Goal: Find specific page/section: Find specific page/section

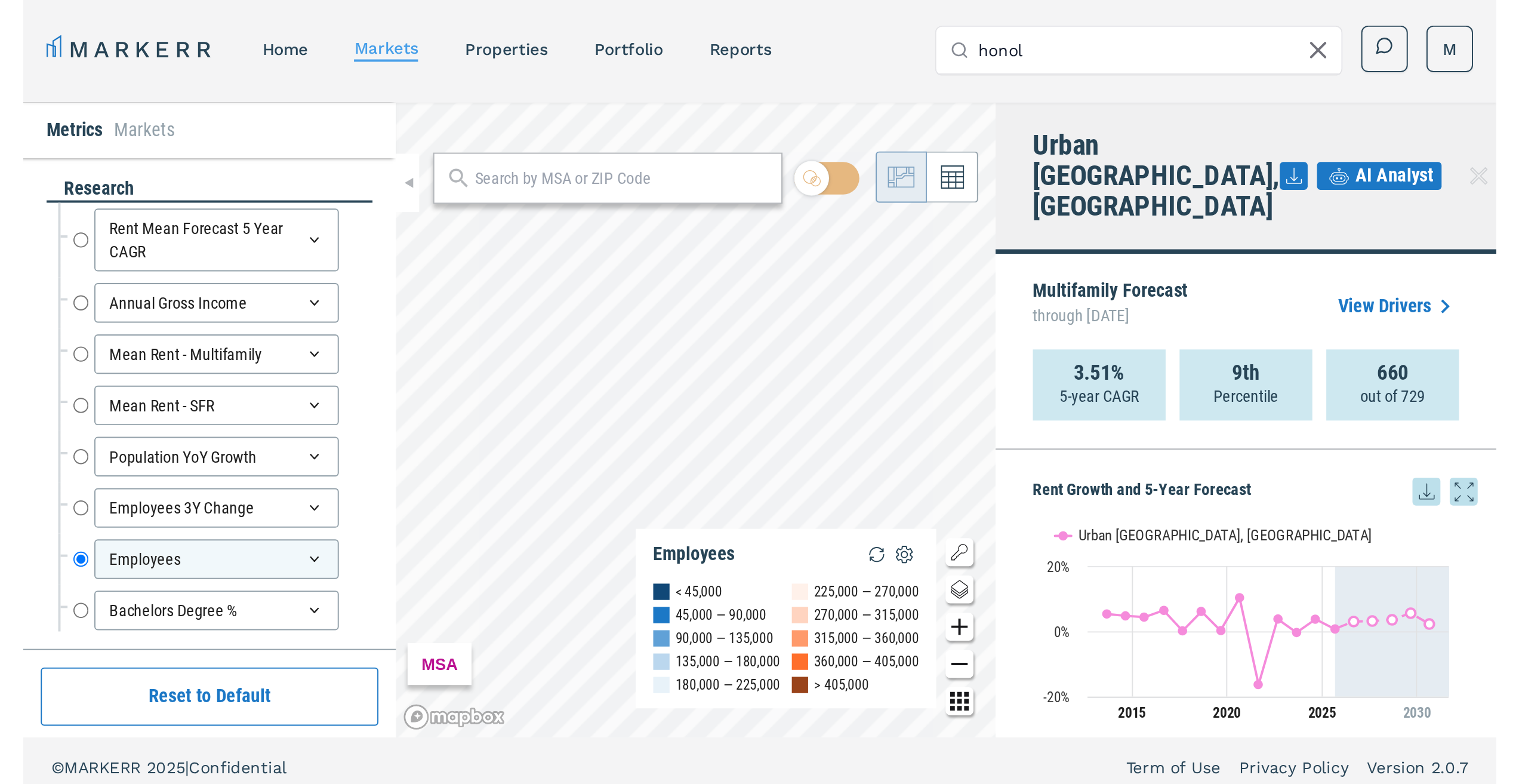
scroll to position [1165, 0]
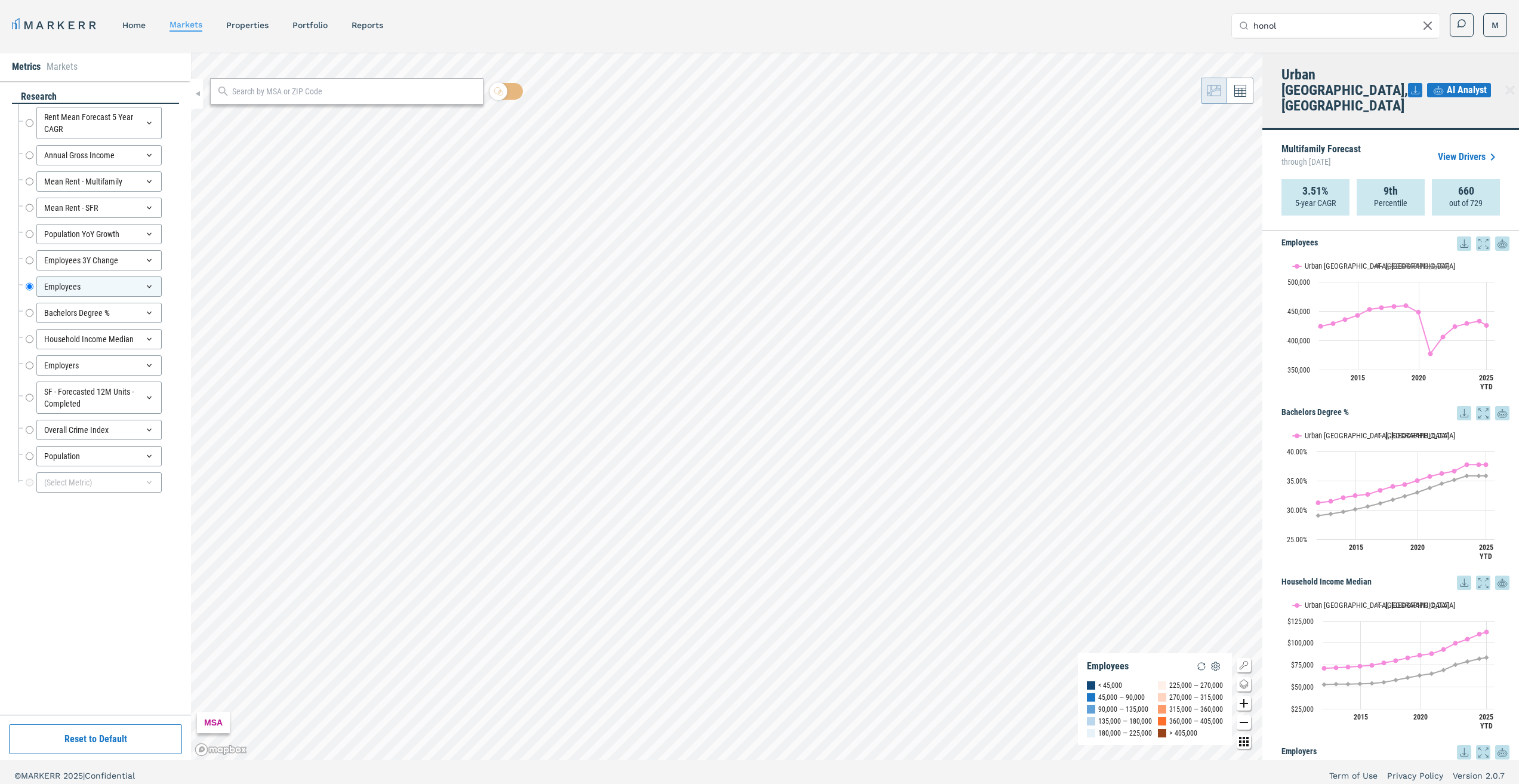
click at [301, 93] on input "text" at bounding box center [355, 91] width 245 height 12
paste input "98144"
type input "98144"
click at [294, 117] on div "98144, [GEOGRAPHIC_DATA], [US_STATE]" at bounding box center [289, 118] width 140 height 12
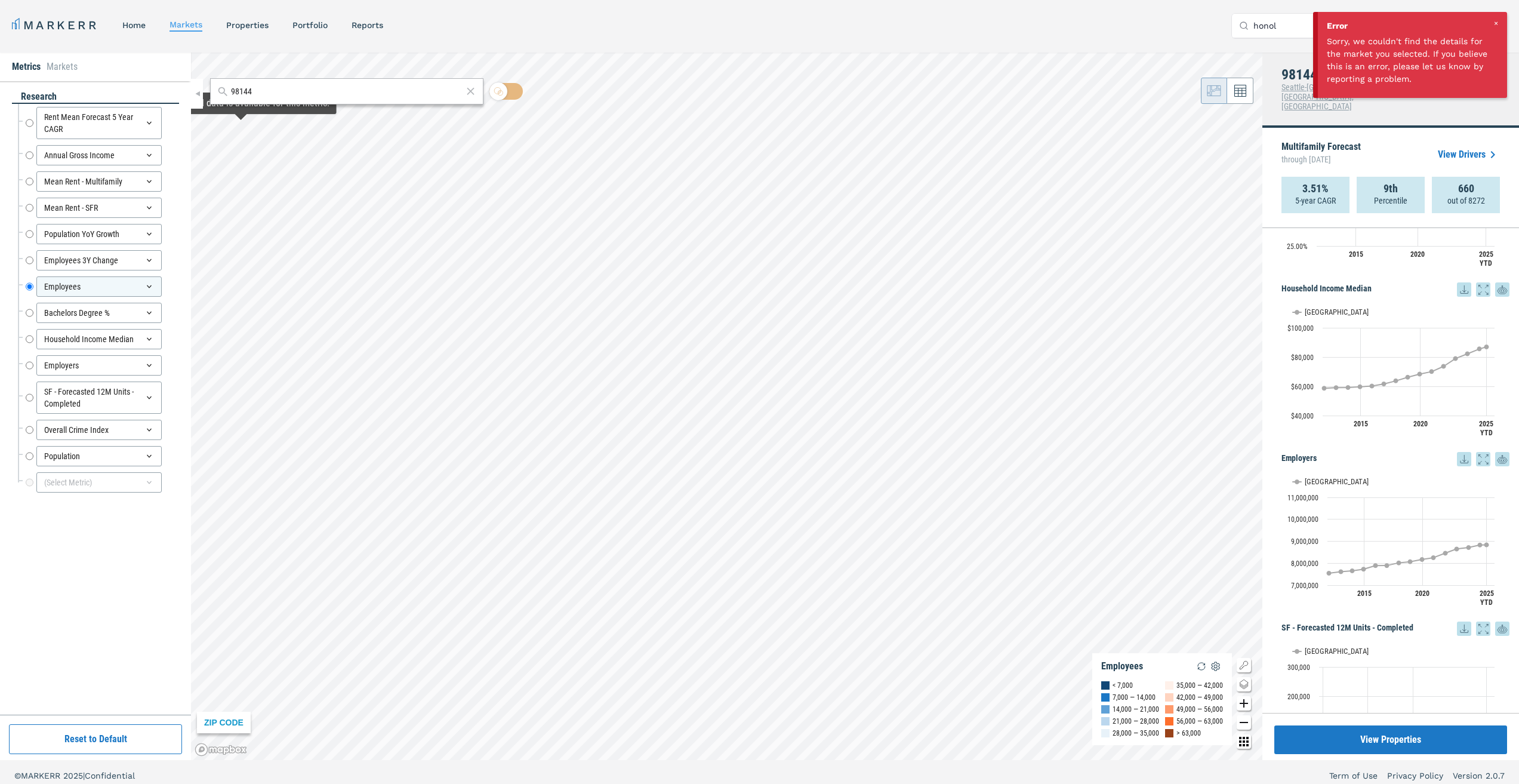
scroll to position [875, 0]
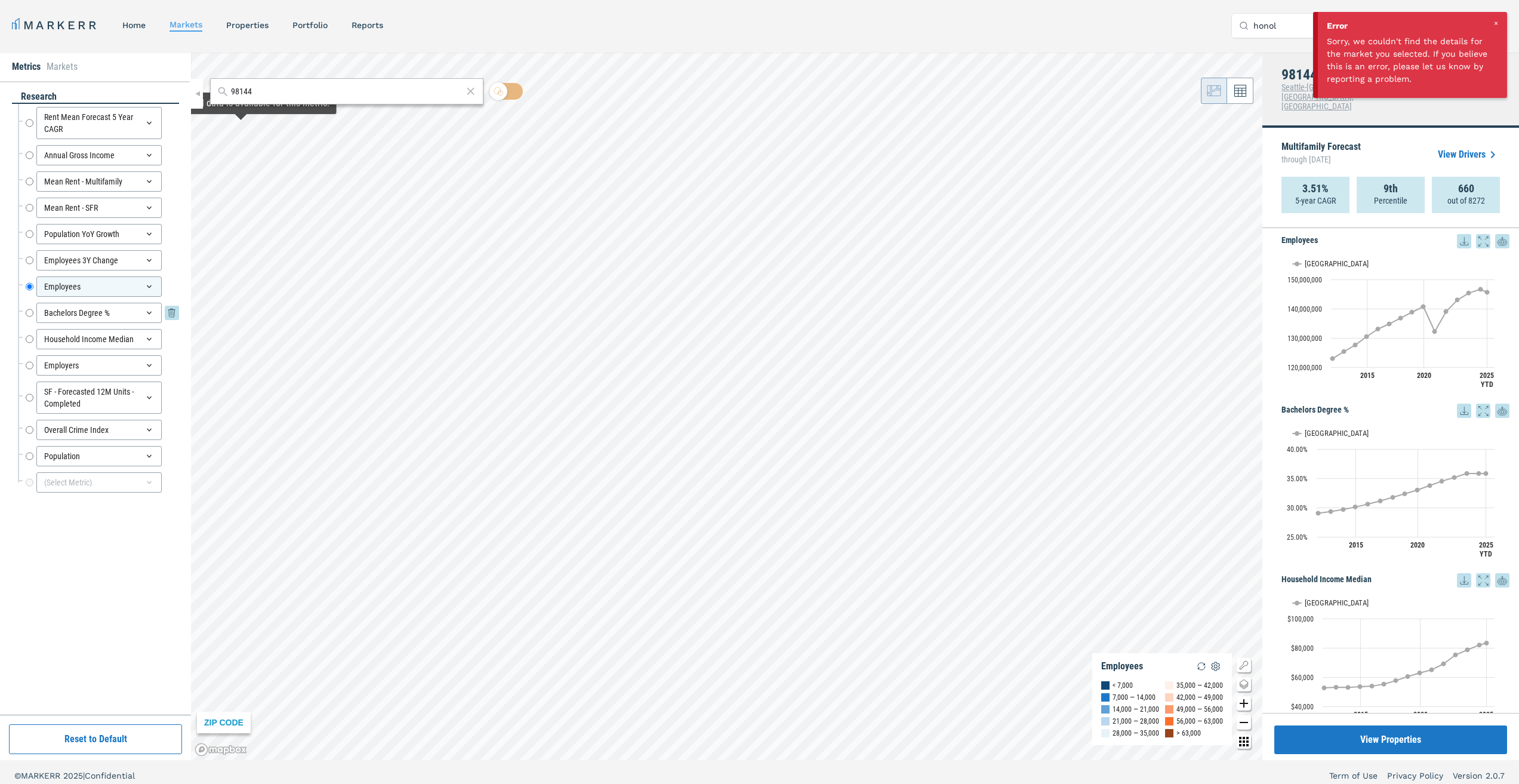
click at [30, 316] on input "Bachelors Degree %" at bounding box center [29, 312] width 8 height 20
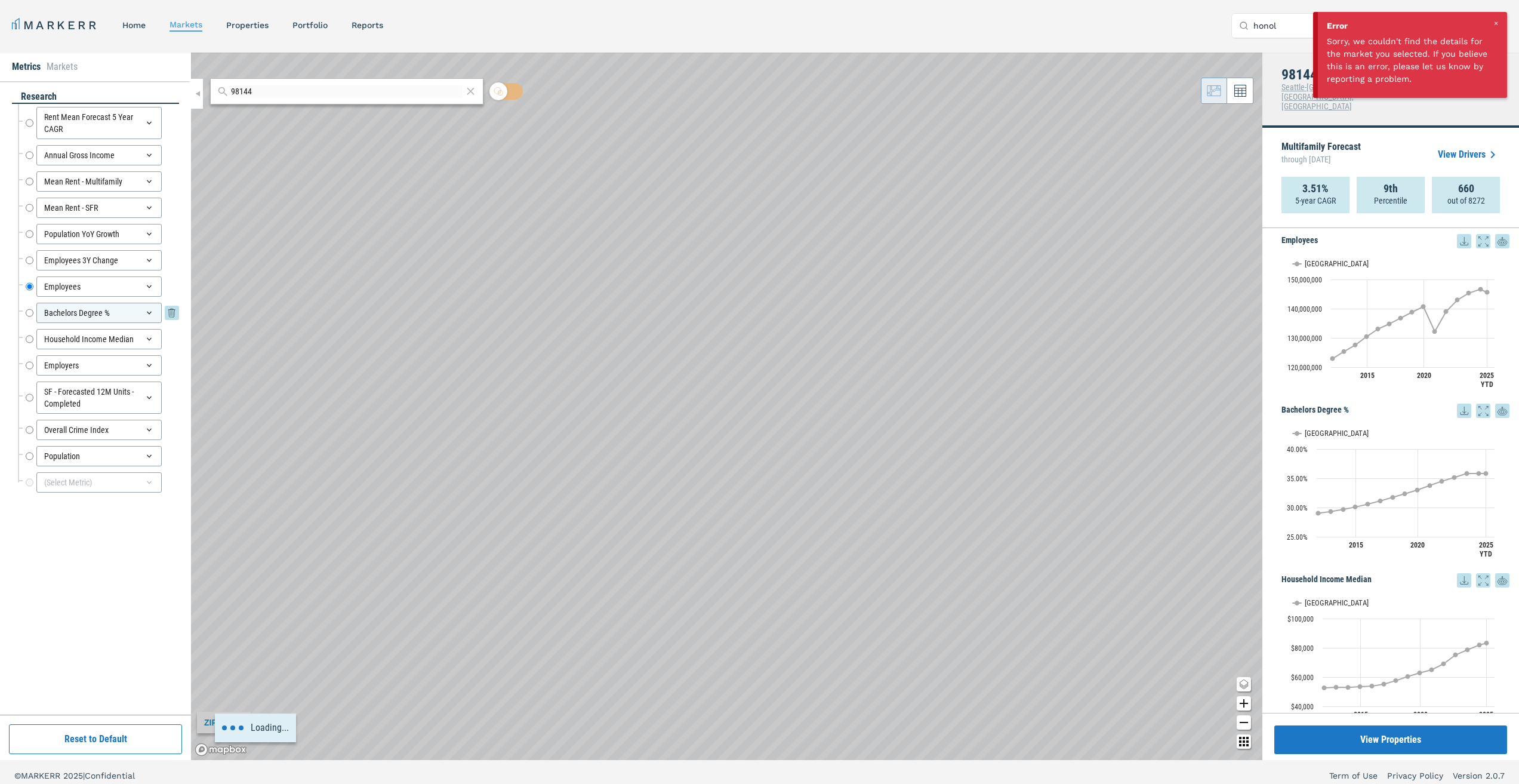
radio input "false"
radio input "true"
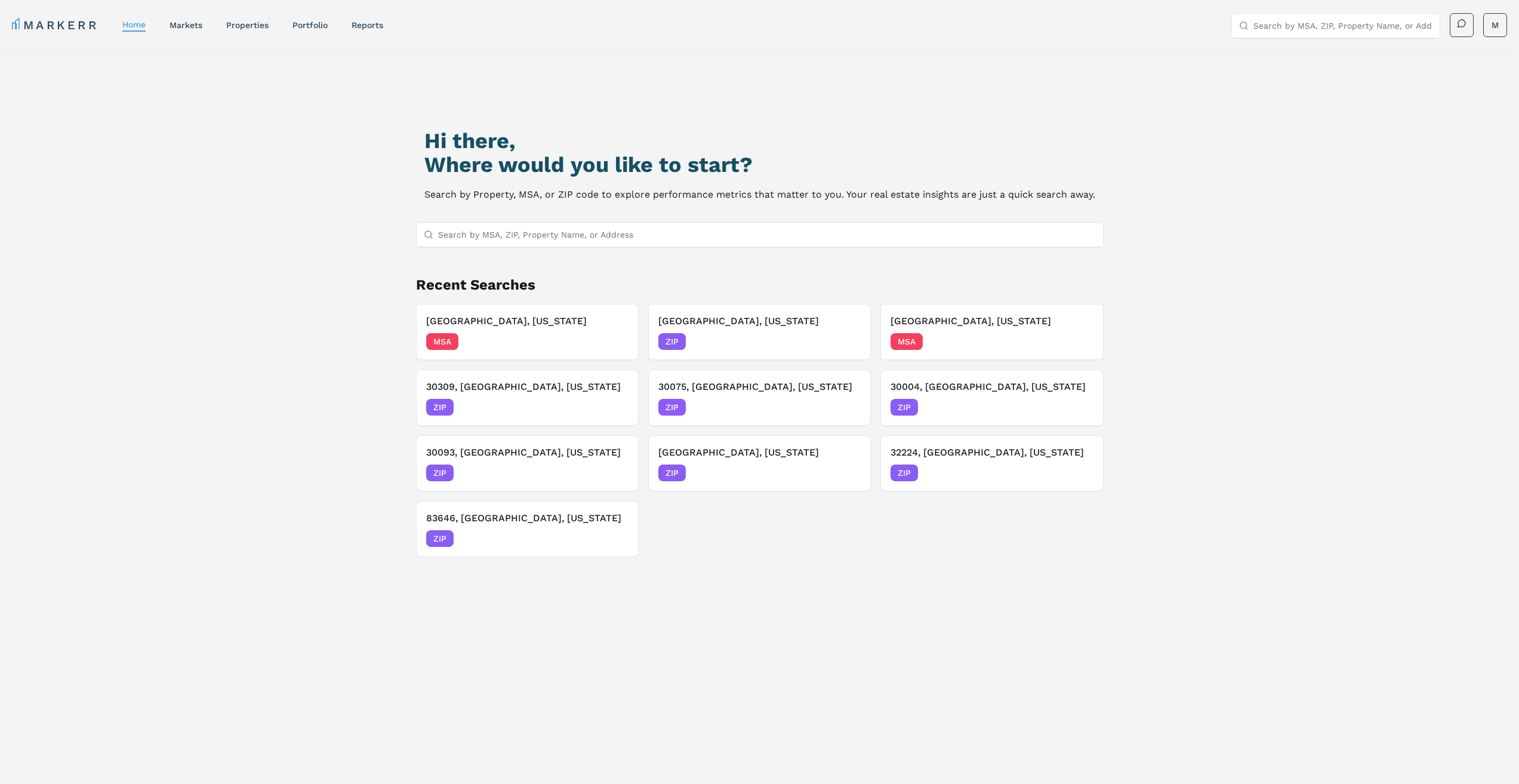
click at [711, 243] on input "Search by MSA, ZIP, Property Name, or Address" at bounding box center [767, 234] width 658 height 24
paste input "98144"
type input "98144"
click at [642, 270] on div "Hi there, Where would you like to start? Search by Property, MSA, or ZIP code t…" at bounding box center [760, 464] width 1064 height 784
click at [645, 265] on div "98144, [GEOGRAPHIC_DATA], [US_STATE] ZIP" at bounding box center [759, 257] width 687 height 20
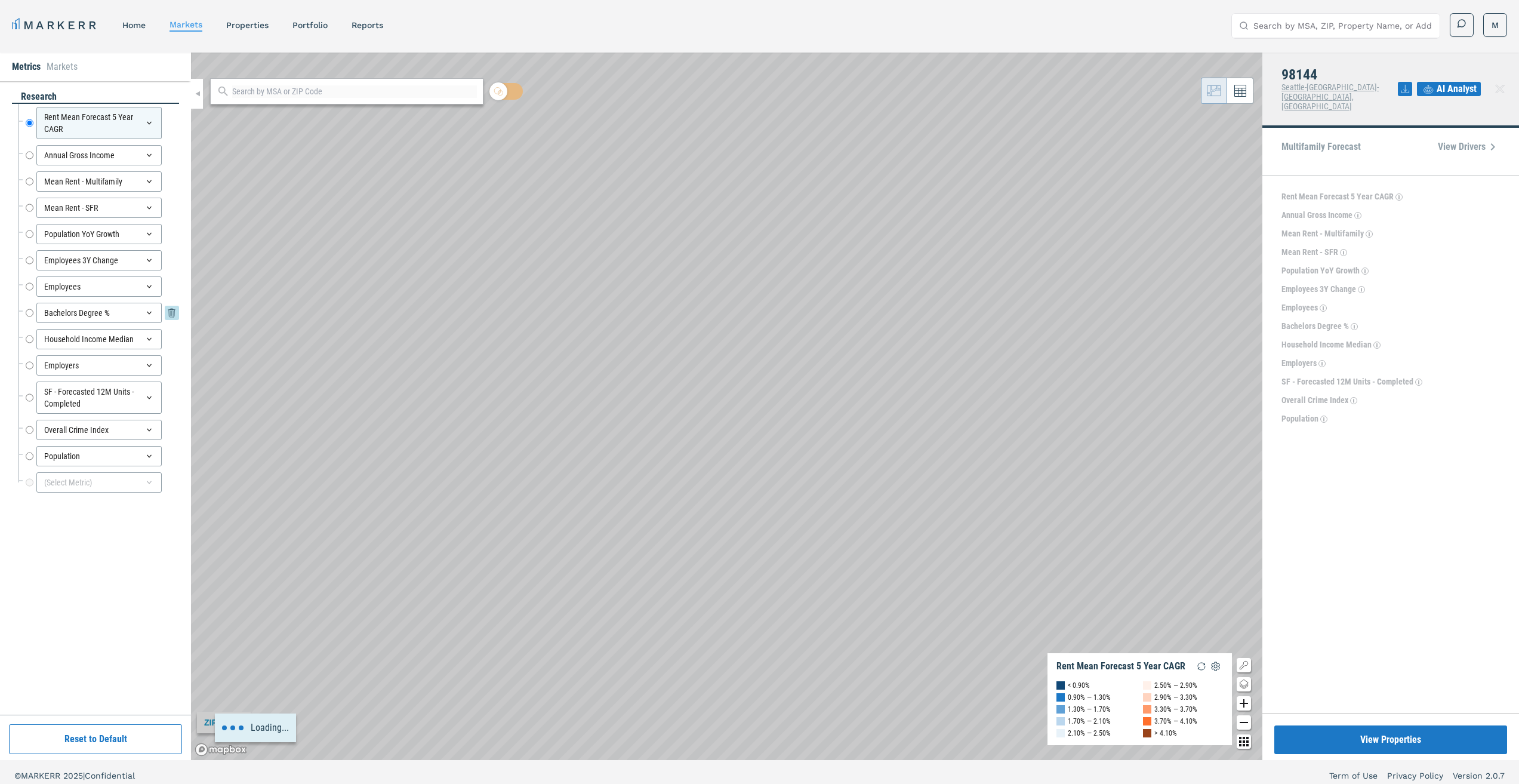
click at [30, 312] on input "Bachelors Degree %" at bounding box center [29, 312] width 8 height 20
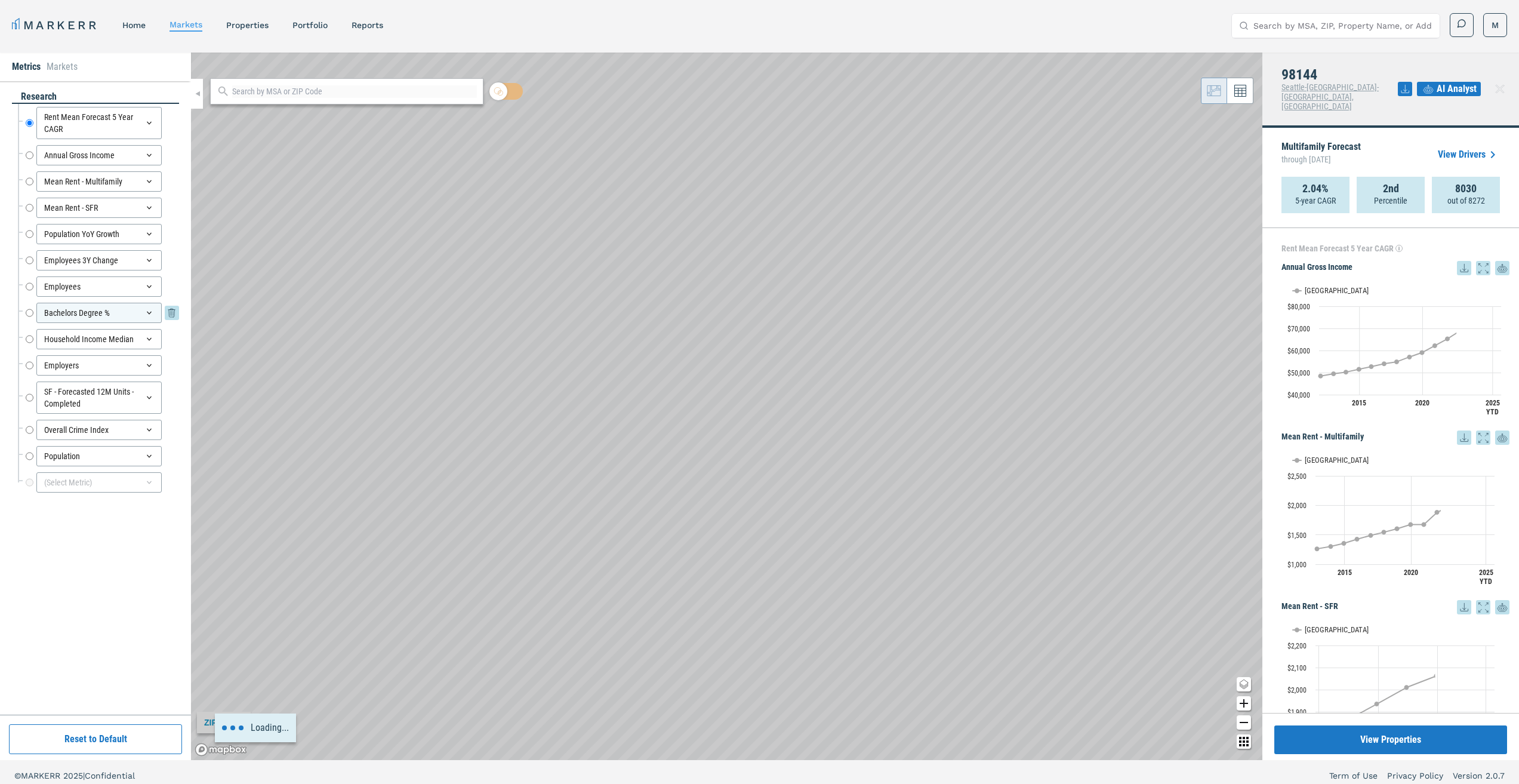
radio input "false"
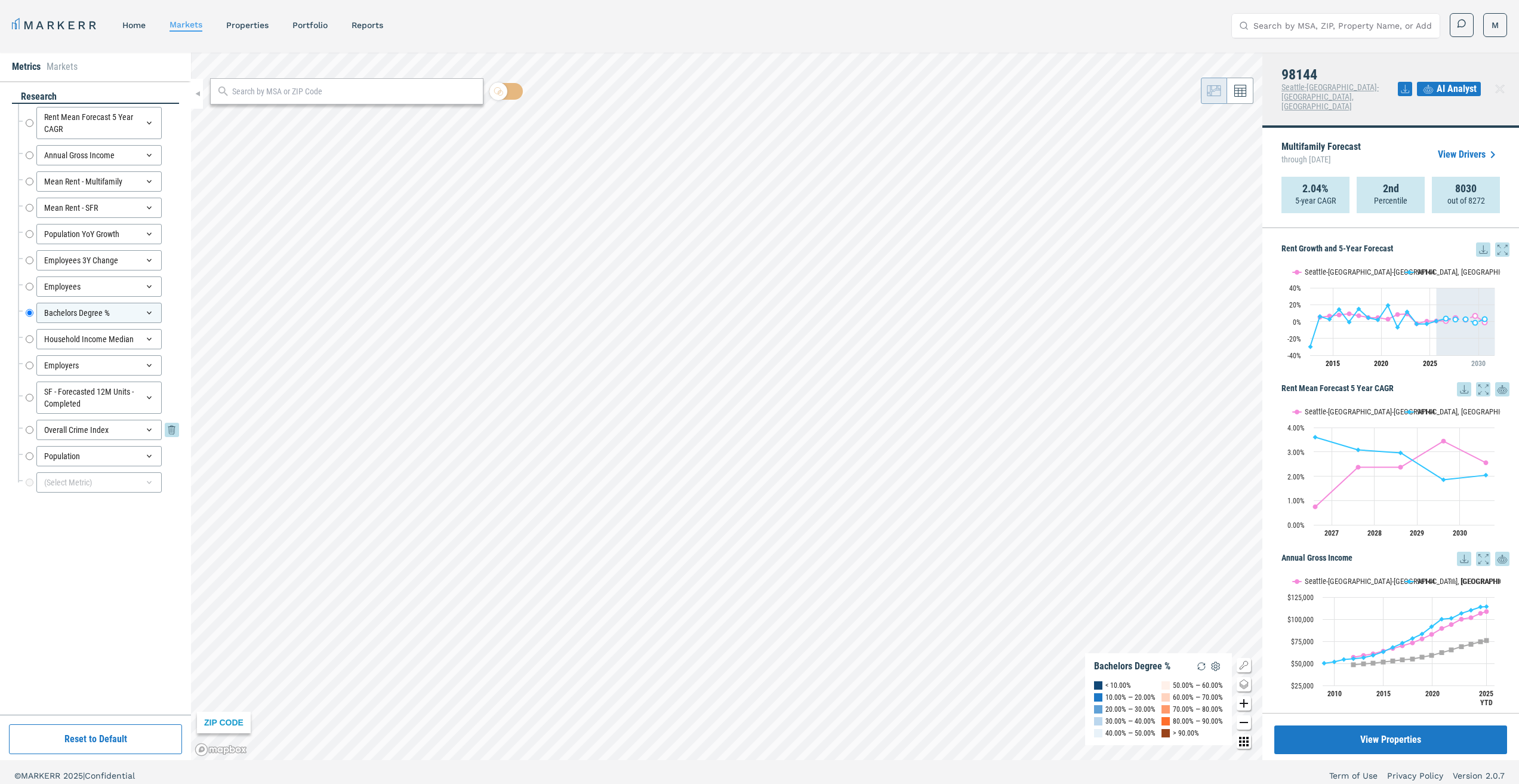
click at [32, 433] on input "Overall Crime Index" at bounding box center [29, 429] width 8 height 20
radio input "false"
radio input "true"
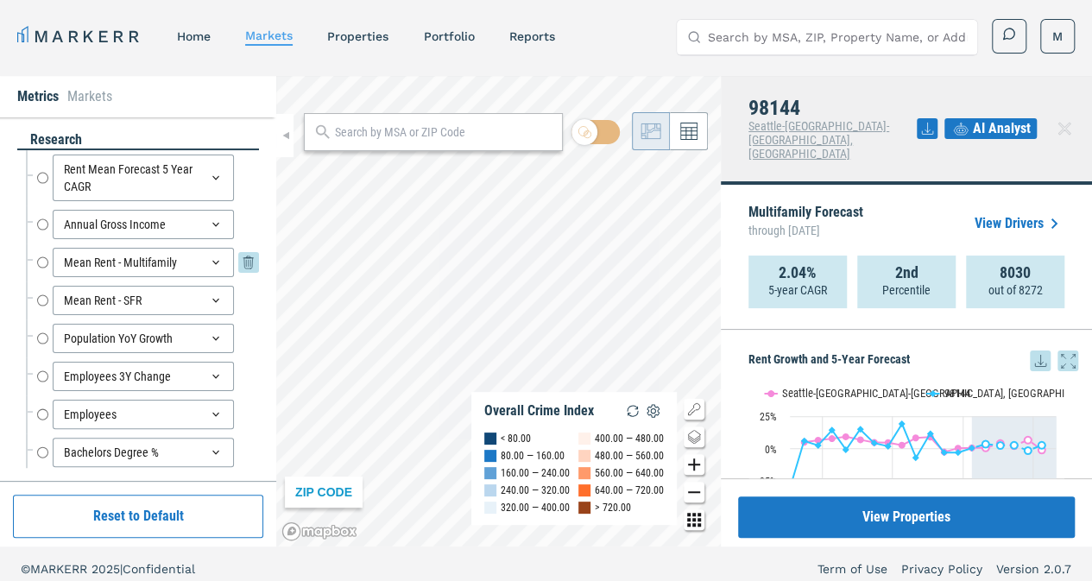
scroll to position [78, 0]
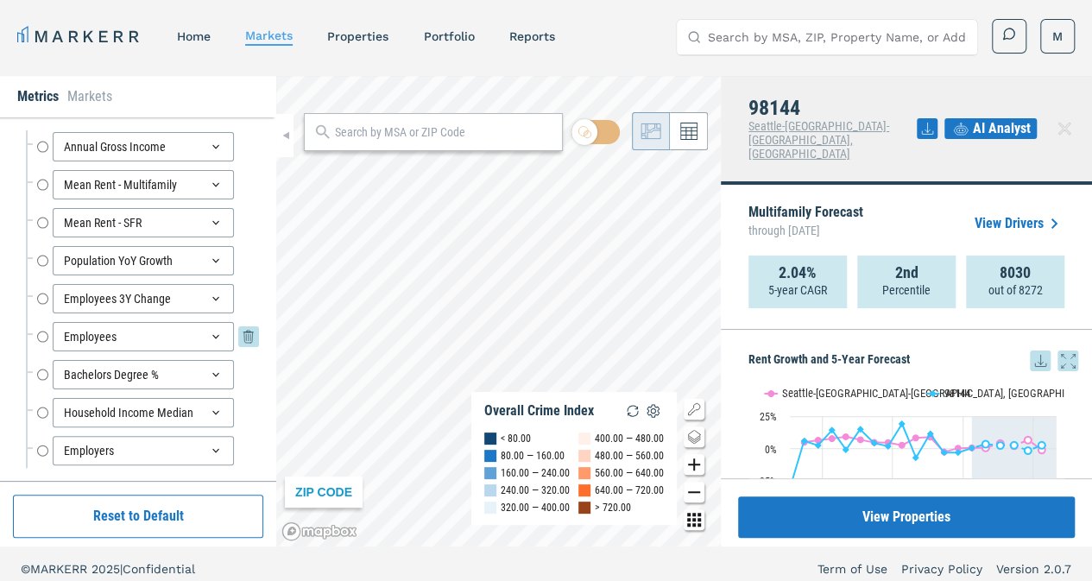
click at [43, 332] on input "Employees" at bounding box center [42, 336] width 11 height 29
radio input "true"
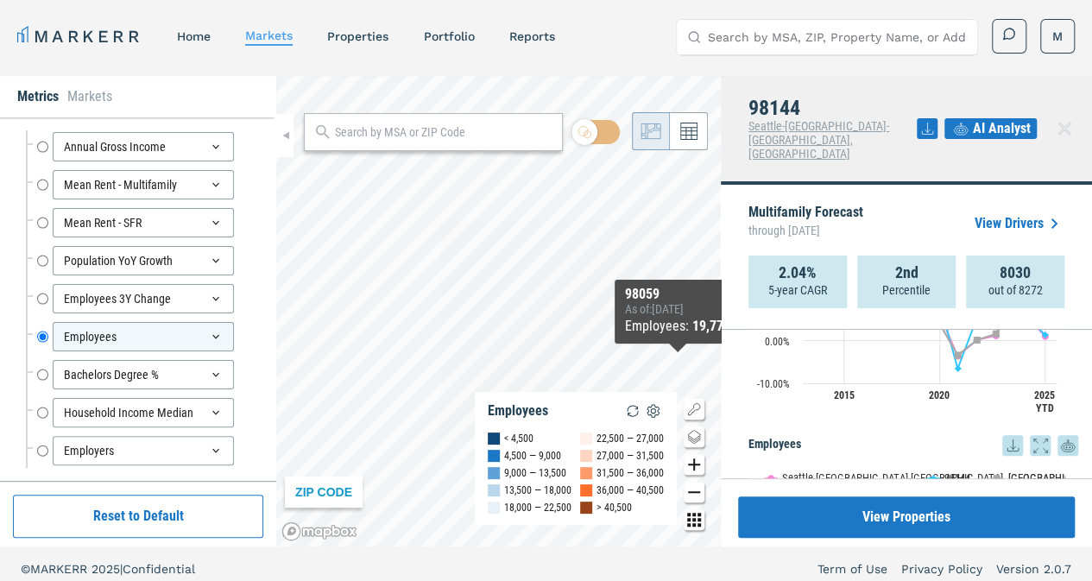
scroll to position [1685, 0]
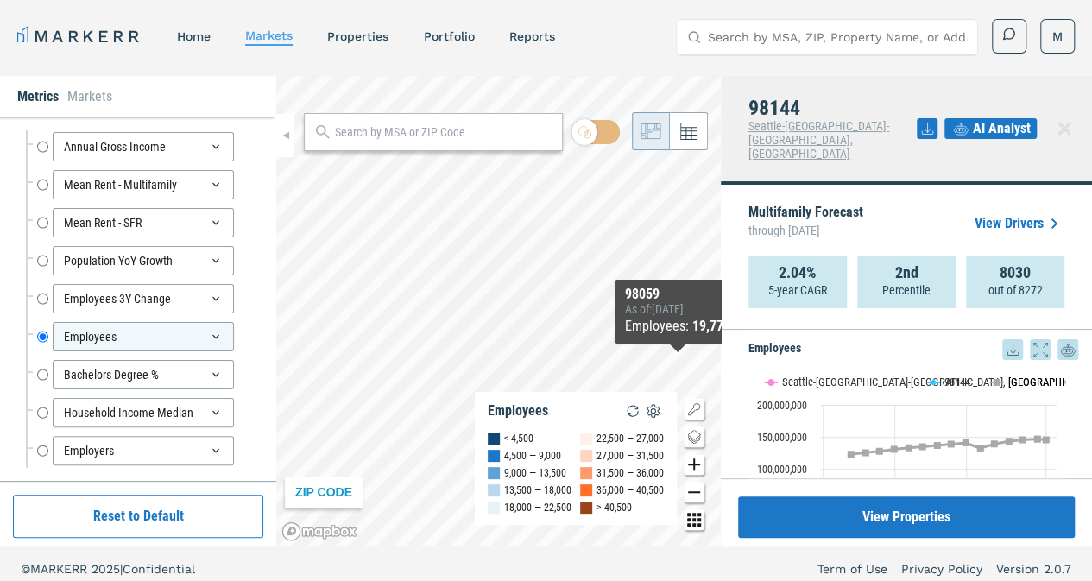
click at [998, 376] on button "Show USA" at bounding box center [1007, 382] width 35 height 13
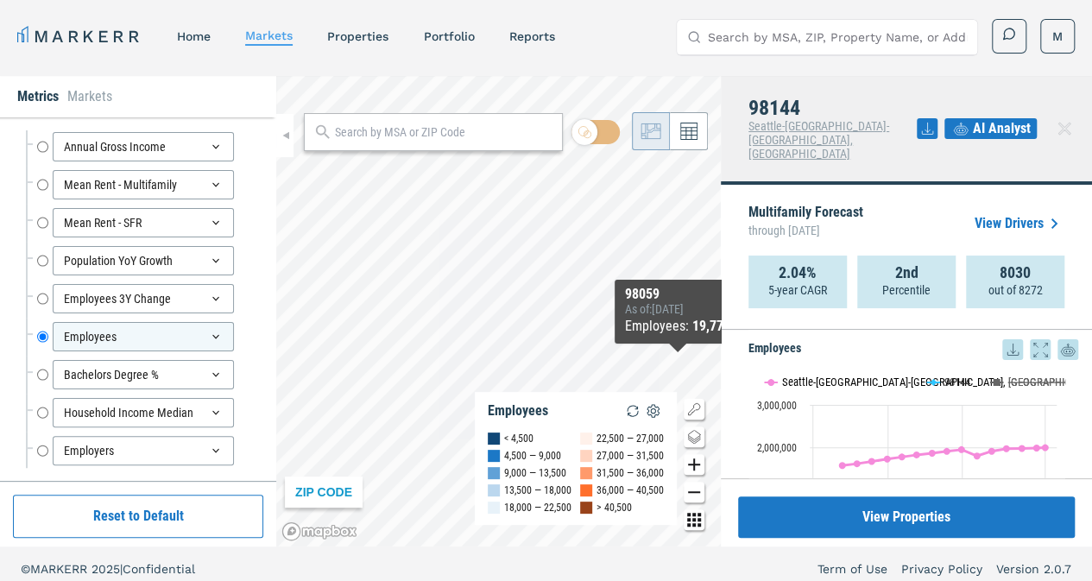
click at [884, 376] on button "Show Seattle-Tacoma-Bellevue, WA" at bounding box center [836, 382] width 143 height 13
